Goal: Information Seeking & Learning: Learn about a topic

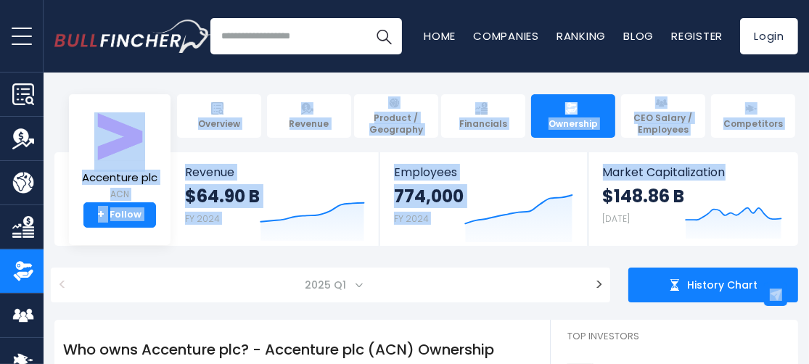
drag, startPoint x: 806, startPoint y: 41, endPoint x: 789, endPoint y: 90, distance: 52.3
click at [778, 83] on body "Overview Revenue Product / Geography" at bounding box center [404, 182] width 809 height 364
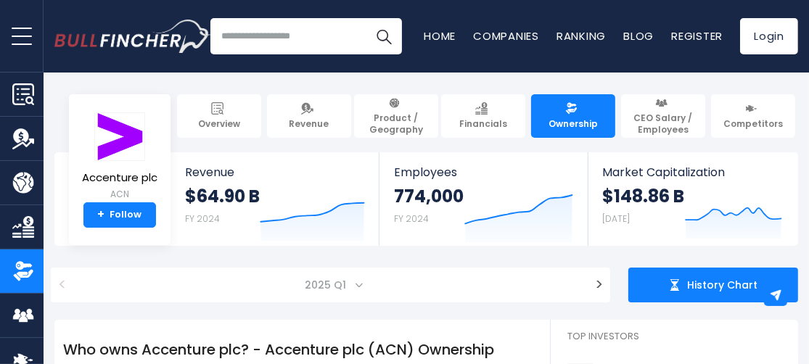
click at [702, 287] on span "History Chart" at bounding box center [722, 284] width 70 height 13
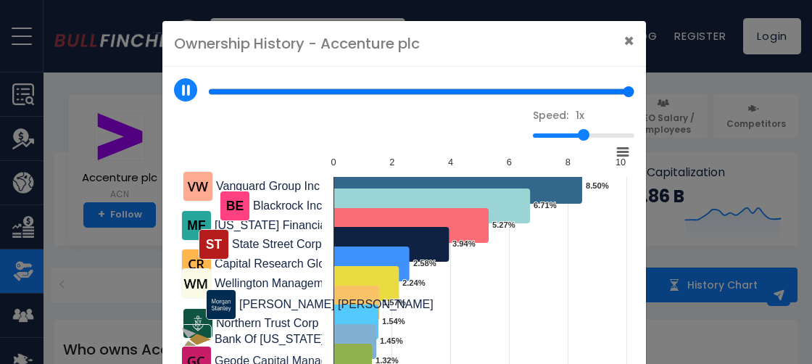
type input "*"
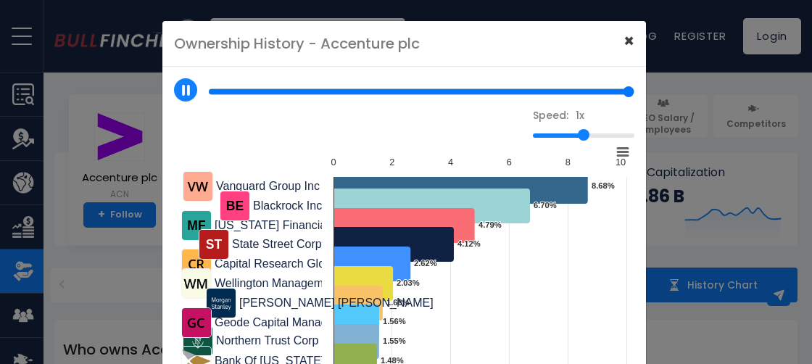
click at [626, 41] on span "×" at bounding box center [629, 41] width 11 height 24
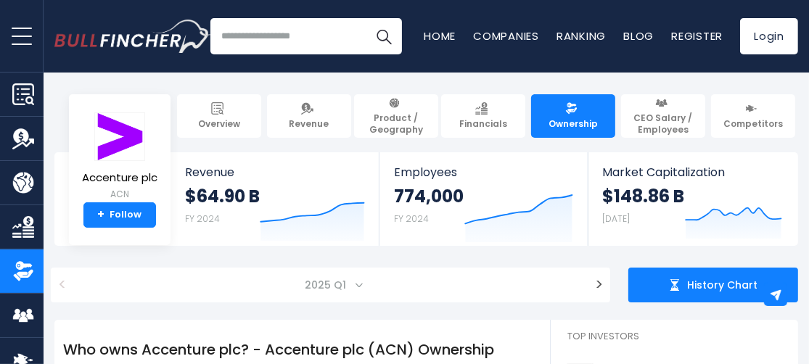
drag, startPoint x: 742, startPoint y: 212, endPoint x: 719, endPoint y: 290, distance: 81.7
click at [758, 27] on link "Login" at bounding box center [769, 36] width 58 height 36
click at [117, 220] on link "+ Follow" at bounding box center [119, 215] width 73 height 26
